Goal: Information Seeking & Learning: Learn about a topic

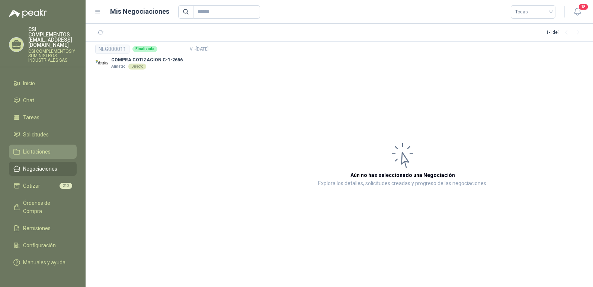
click at [34, 148] on span "Licitaciones" at bounding box center [37, 152] width 28 height 8
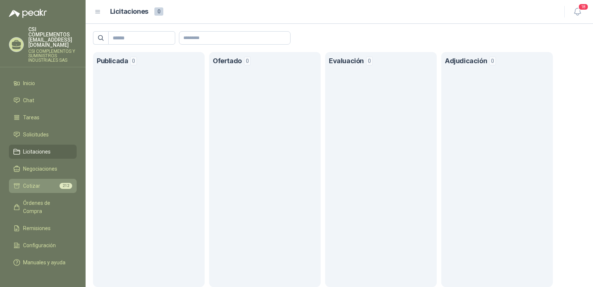
click at [36, 182] on span "Cotizar" at bounding box center [31, 186] width 17 height 8
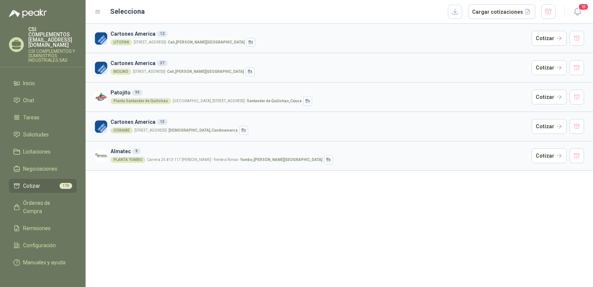
click at [127, 98] on div "Planta Santander de Quilichao" at bounding box center [140, 101] width 61 height 6
click at [555, 96] on button "Cotizar" at bounding box center [548, 97] width 35 height 15
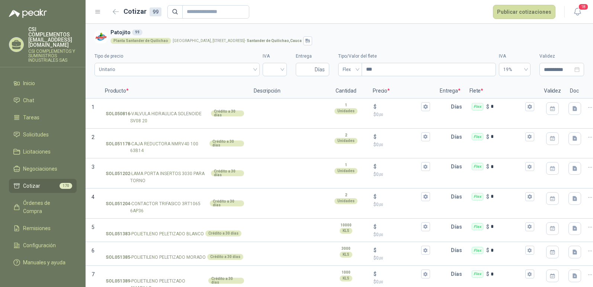
scroll to position [2243, 0]
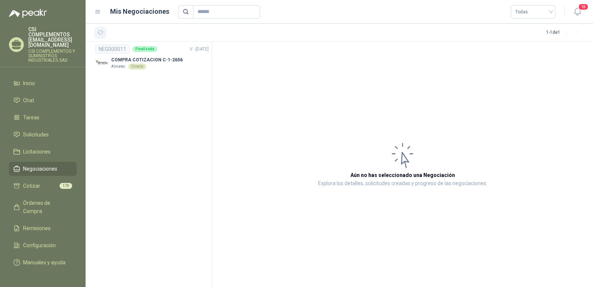
click at [99, 30] on icon "button" at bounding box center [100, 32] width 6 height 6
click at [29, 130] on span "Solicitudes" at bounding box center [36, 134] width 26 height 8
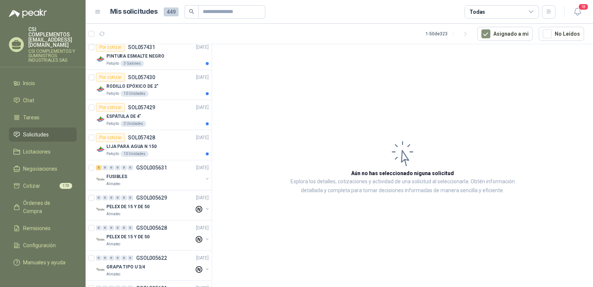
scroll to position [260, 0]
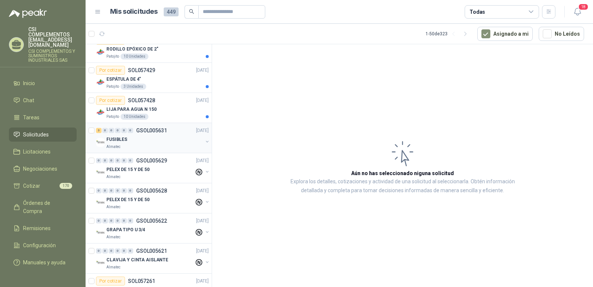
click at [113, 145] on p "Almatec" at bounding box center [113, 147] width 14 height 6
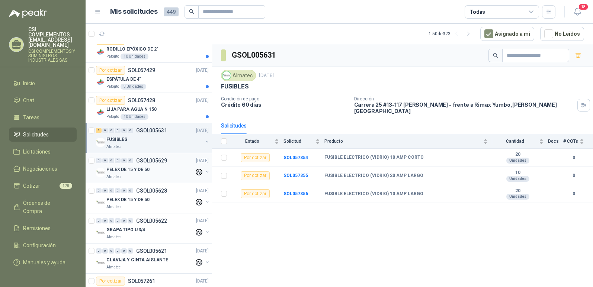
click at [119, 169] on p "PELEX DE 15 Y DE 50" at bounding box center [127, 169] width 43 height 7
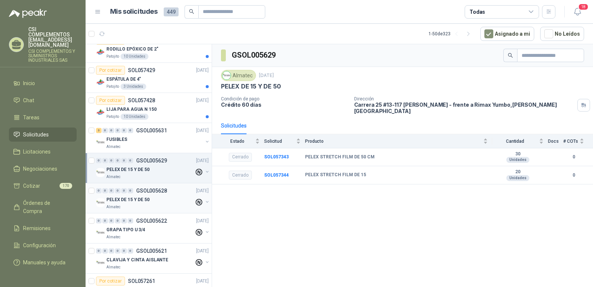
click at [127, 201] on p "PELEX DE 15 Y DE 50" at bounding box center [127, 199] width 43 height 7
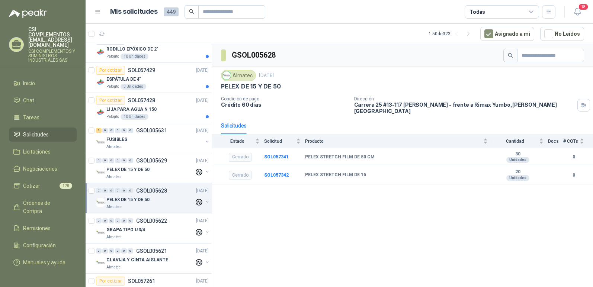
scroll to position [297, 0]
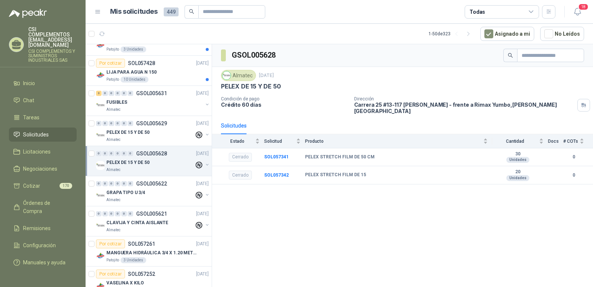
click at [127, 201] on div "Almatec" at bounding box center [150, 200] width 88 height 6
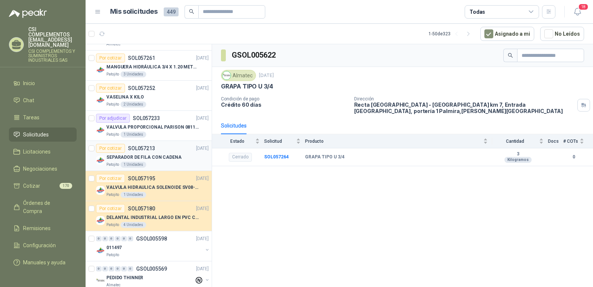
scroll to position [520, 0]
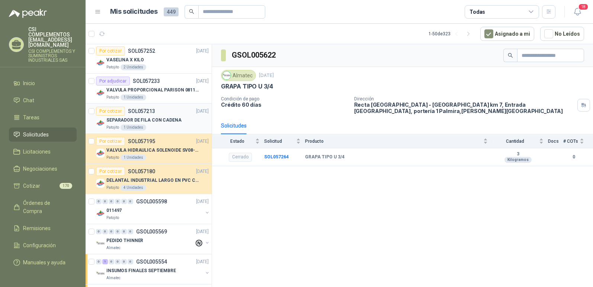
click at [166, 204] on div "0 0 0 0 0 0 GSOL005598 [DATE]" at bounding box center [153, 201] width 114 height 9
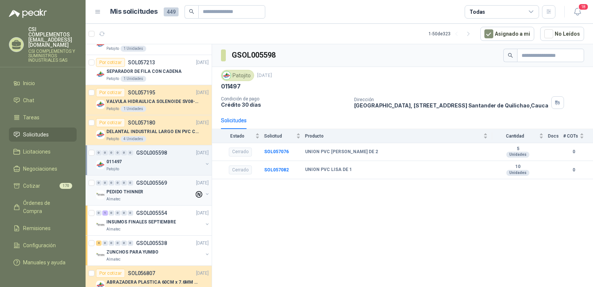
scroll to position [595, 0]
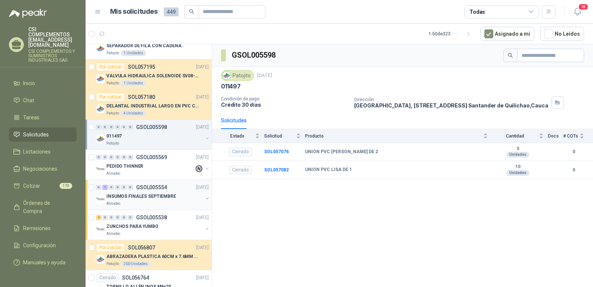
click at [141, 197] on p "INSUMOS FINALES SEPTIEMBRE" at bounding box center [141, 196] width 70 height 7
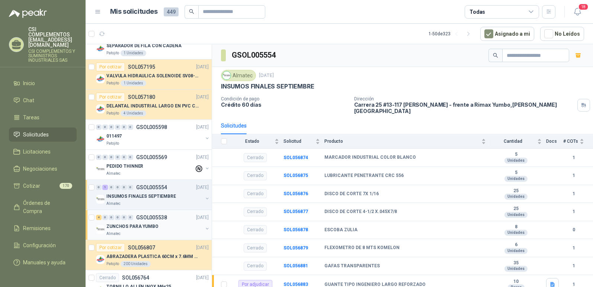
click at [146, 224] on p "ZUNCHOS PARA YUMBO" at bounding box center [132, 226] width 52 height 7
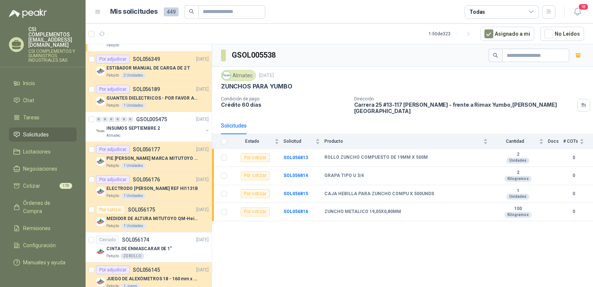
scroll to position [1338, 0]
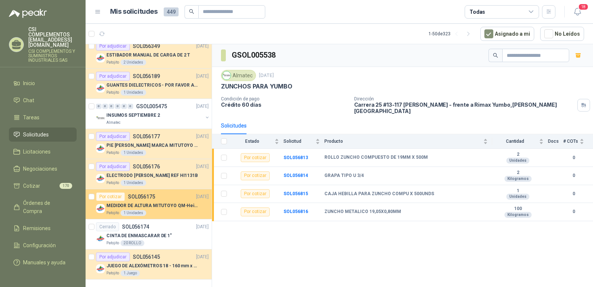
click at [143, 207] on p "MEDIDOR DE ALTURA MITUTOYO QM-Height 518-245" at bounding box center [152, 205] width 93 height 7
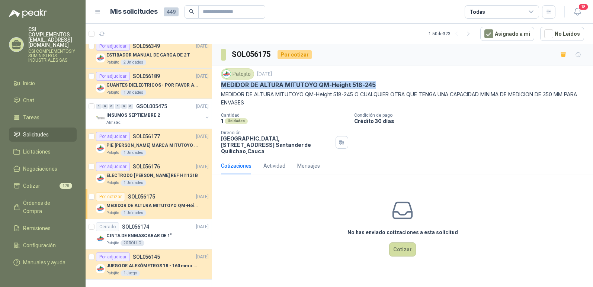
drag, startPoint x: 221, startPoint y: 84, endPoint x: 377, endPoint y: 84, distance: 156.5
click at [377, 84] on div "MEDIDOR DE ALTURA MITUTOYO QM-Height 518-245" at bounding box center [402, 85] width 363 height 8
copy p "MEDIDOR DE ALTURA MITUTOYO QM-Height 518-245"
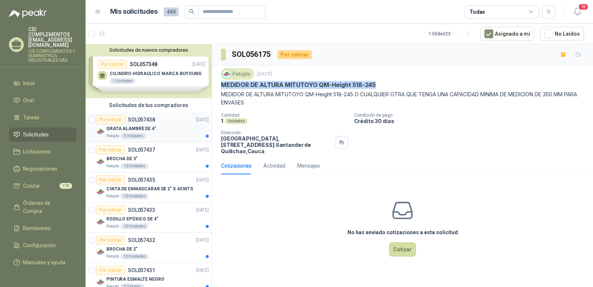
click at [126, 127] on p "GRATA ALAMBRE DE 4"" at bounding box center [131, 128] width 50 height 7
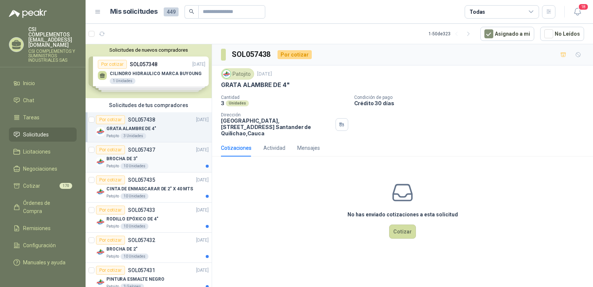
click at [136, 162] on div "BROCHA DE 3"" at bounding box center [157, 158] width 102 height 9
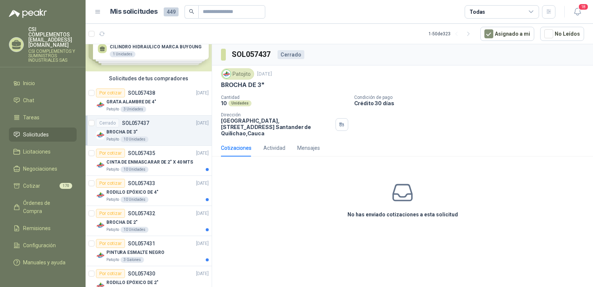
scroll to position [37, 0]
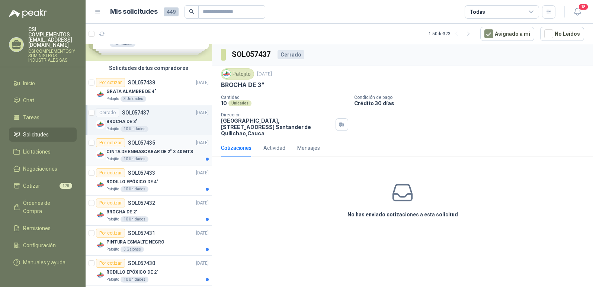
click at [144, 152] on p "CINTA DE ENMASCARAR DE 2" X 40 MTS" at bounding box center [149, 151] width 87 height 7
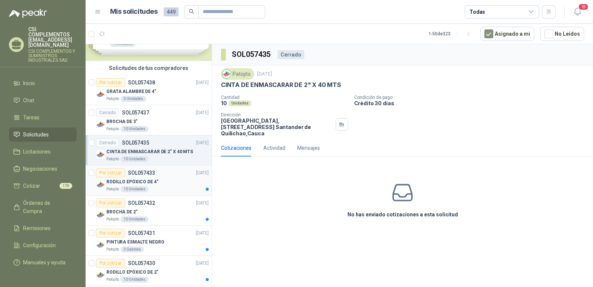
click at [139, 180] on p "RODILLO EPÓXICO DE 4"" at bounding box center [132, 181] width 52 height 7
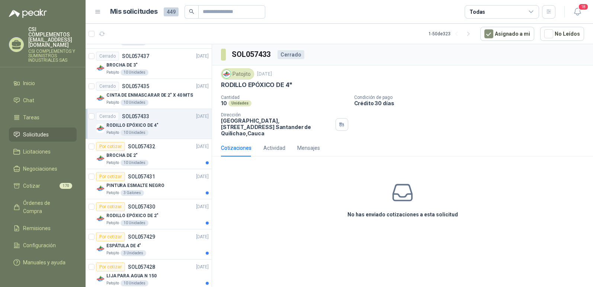
scroll to position [112, 0]
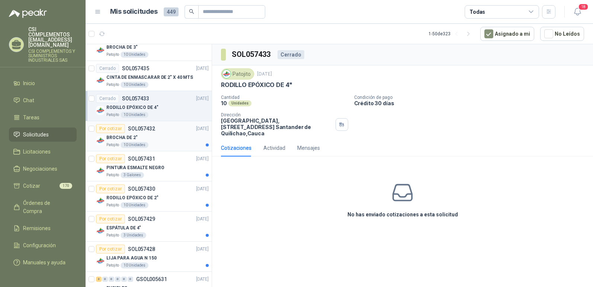
click at [130, 137] on p "BROCHA DE 2"" at bounding box center [121, 137] width 31 height 7
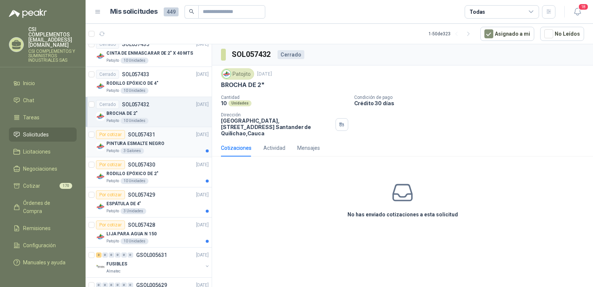
scroll to position [149, 0]
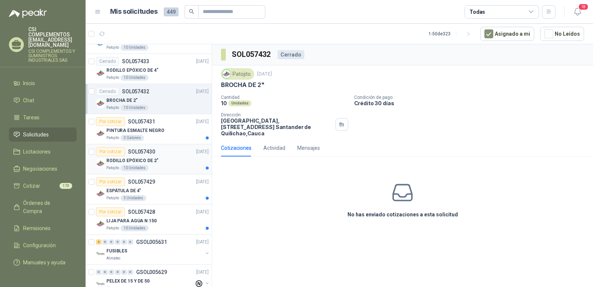
click at [134, 161] on p "RODILLO EPÓXICO DE 2"" at bounding box center [132, 160] width 52 height 7
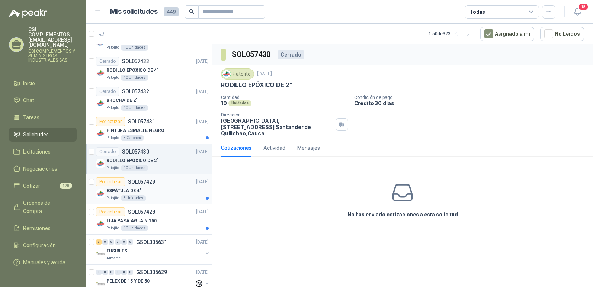
click at [129, 190] on p "ESPÁTULA DE 4"" at bounding box center [123, 190] width 35 height 7
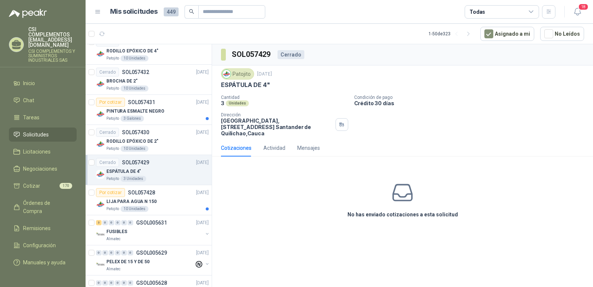
scroll to position [186, 0]
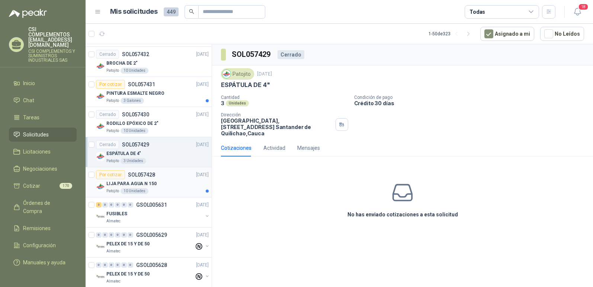
click at [129, 187] on p "LIJA PARA AGUA N 150" at bounding box center [131, 183] width 50 height 7
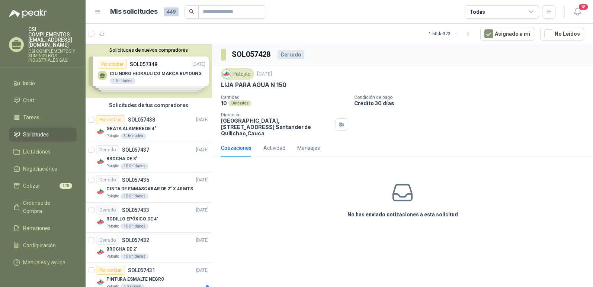
click at [145, 73] on div "Solicitudes de nuevos compradores Por cotizar SOL057348 [DATE] CILINDRO HIDRAUL…" at bounding box center [149, 71] width 126 height 54
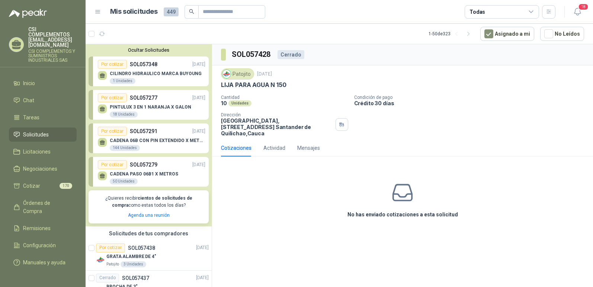
click at [128, 145] on div "144 Unidades" at bounding box center [125, 148] width 30 height 6
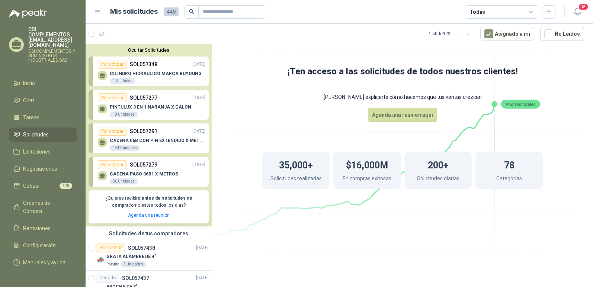
click at [229, 95] on icon at bounding box center [402, 126] width 416 height 351
click at [82, 64] on menu "CSI COMPLEMENTOS [EMAIL_ADDRESS][DOMAIN_NAME] CSI COMPLEMENTOS Y SUMINISTROS IN…" at bounding box center [43, 143] width 86 height 287
click at [60, 96] on li "Chat" at bounding box center [42, 100] width 59 height 8
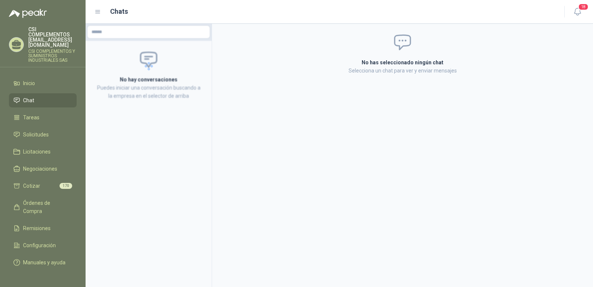
click at [234, 42] on div "No has seleccionado ningún chat Selecciona un chat para ver y enviar mensajes" at bounding box center [402, 54] width 381 height 60
